Goal: Task Accomplishment & Management: Use online tool/utility

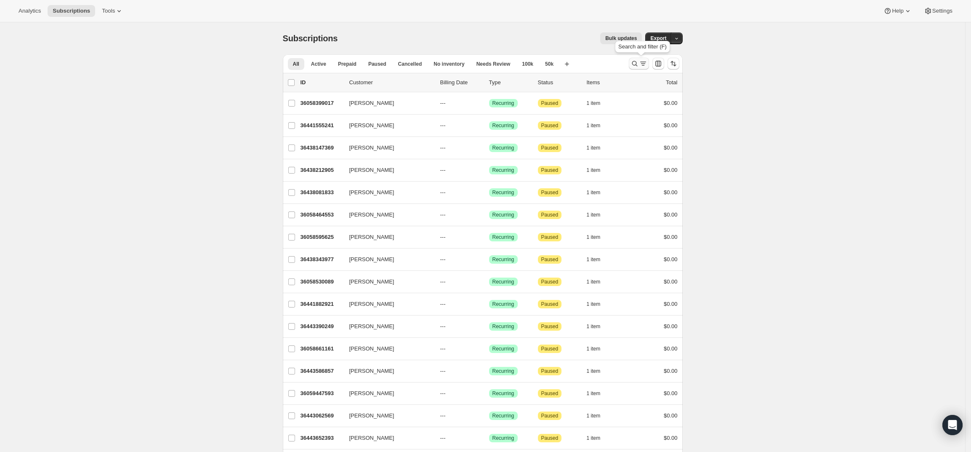
click at [637, 65] on icon "Search and filter results" at bounding box center [635, 63] width 8 height 8
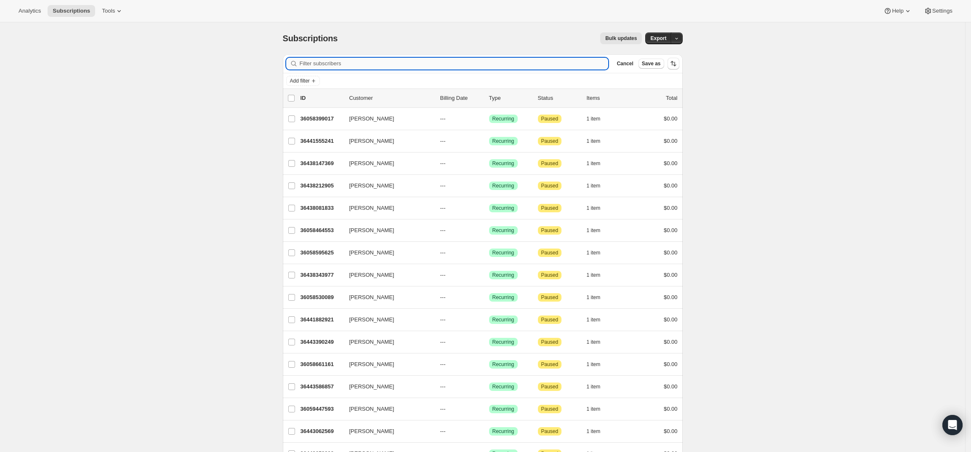
click at [471, 64] on input "Filter subscribers" at bounding box center [454, 64] width 309 height 12
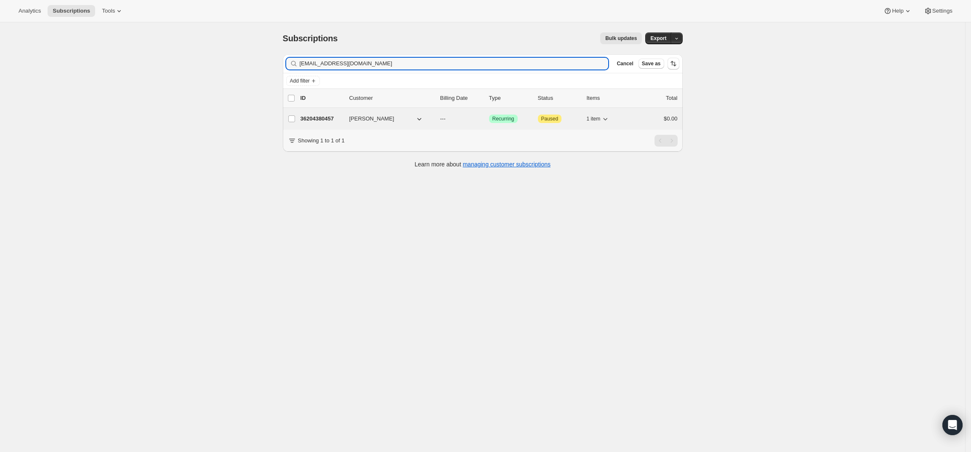
type input "agoldring@me.com"
click at [317, 116] on p "36204380457" at bounding box center [322, 119] width 42 height 8
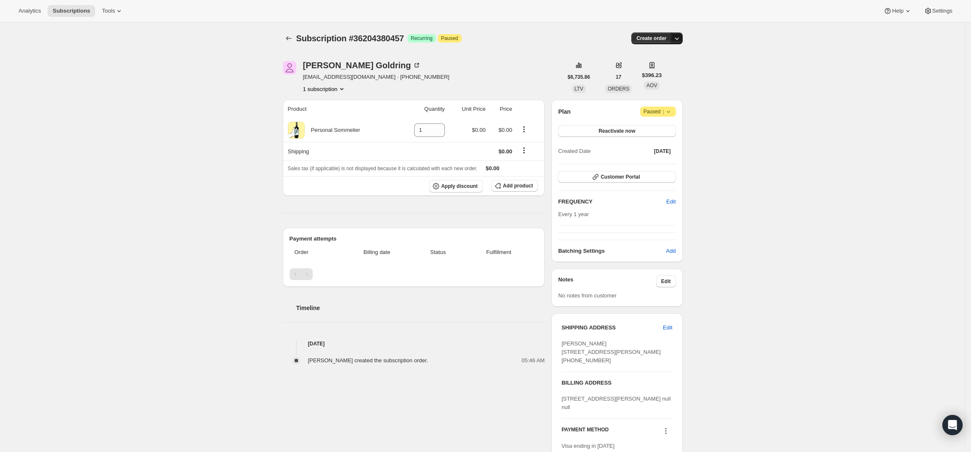
click at [679, 37] on icon "button" at bounding box center [677, 38] width 8 height 8
click at [668, 70] on span "Create custom one-time order" at bounding box center [643, 70] width 73 height 6
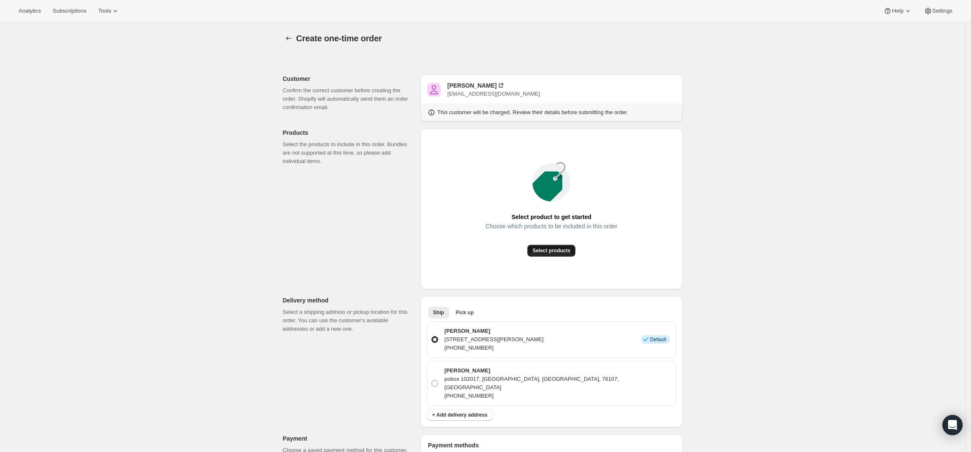
click at [565, 254] on button "Select products" at bounding box center [551, 251] width 48 height 12
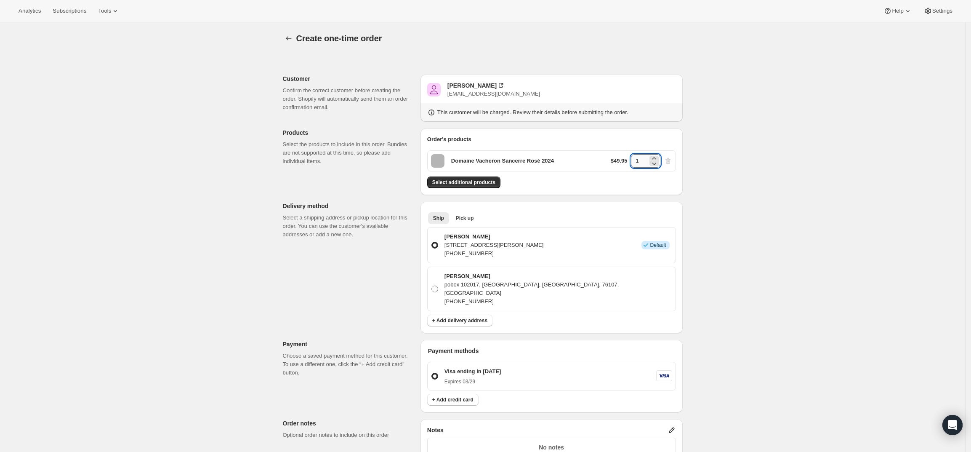
click at [642, 163] on input "1" at bounding box center [639, 160] width 17 height 13
type input "6"
click at [703, 174] on div "Create one-time order. This page is ready Create one-time order Customer Confir…" at bounding box center [482, 342] width 965 height 640
click at [482, 184] on span "Select additional products" at bounding box center [463, 182] width 63 height 7
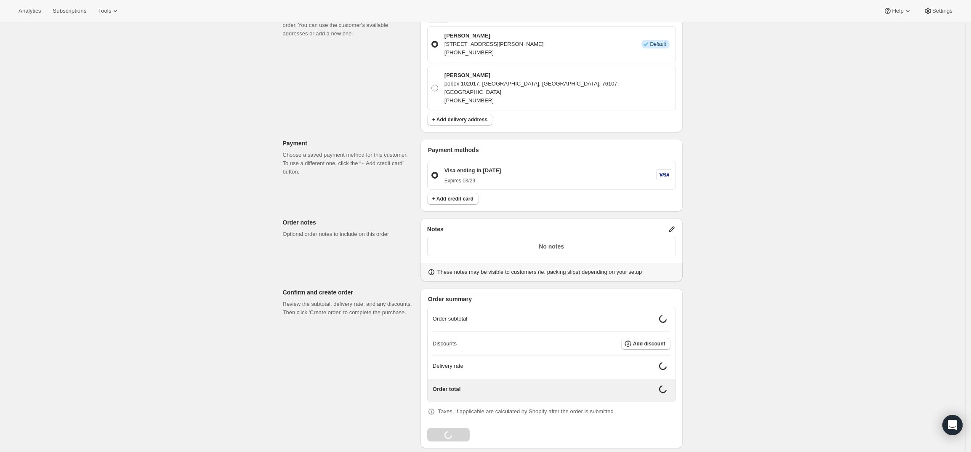
scroll to position [221, 0]
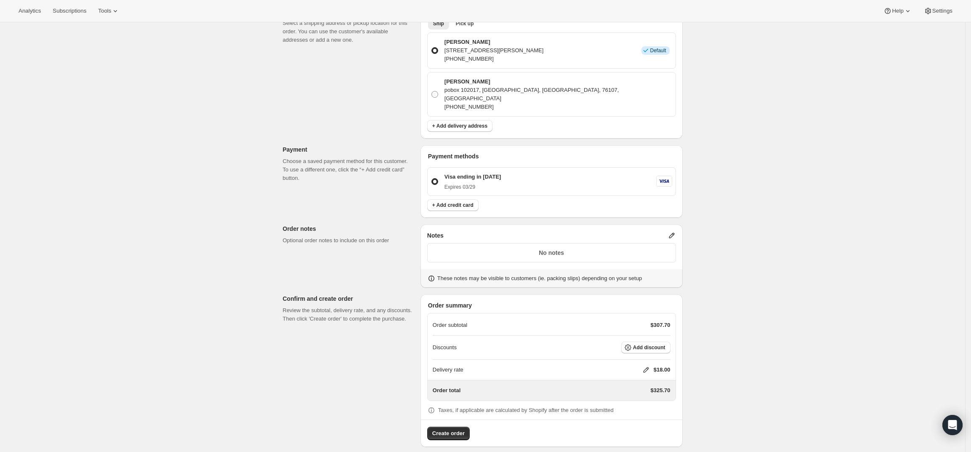
click at [648, 365] on icon at bounding box center [646, 369] width 8 height 8
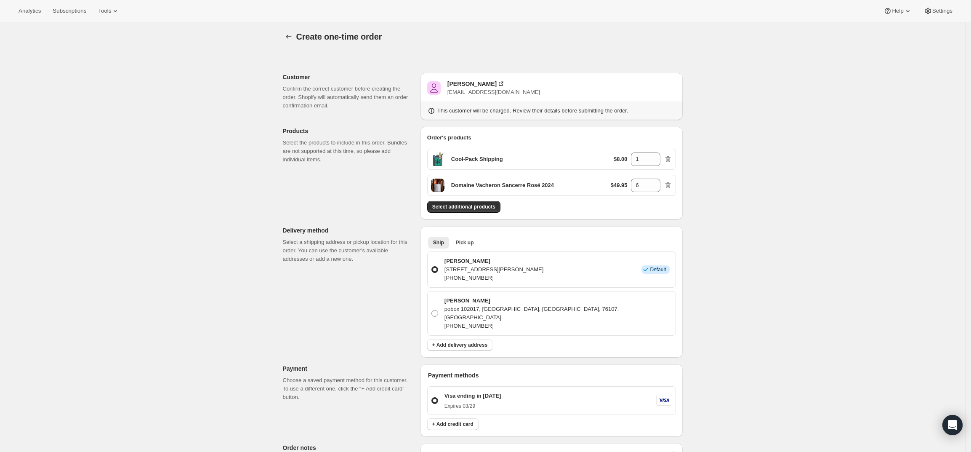
scroll to position [0, 0]
click at [476, 82] on div "Adam Goldring" at bounding box center [472, 85] width 49 height 8
